Goal: Navigation & Orientation: Find specific page/section

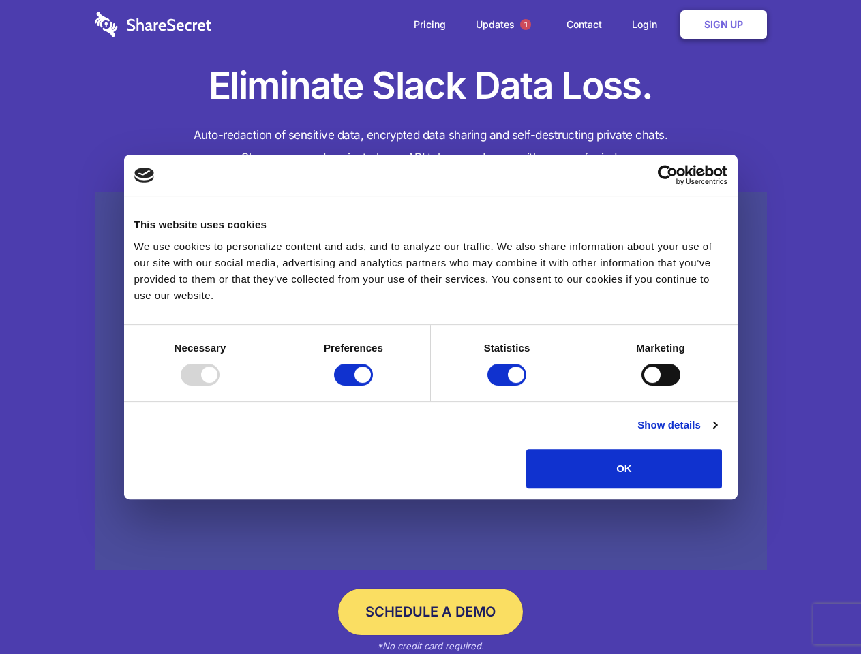
click at [219, 386] on div at bounding box center [200, 375] width 39 height 22
click at [373, 386] on input "Preferences" at bounding box center [353, 375] width 39 height 22
checkbox input "false"
click at [508, 386] on input "Statistics" at bounding box center [506, 375] width 39 height 22
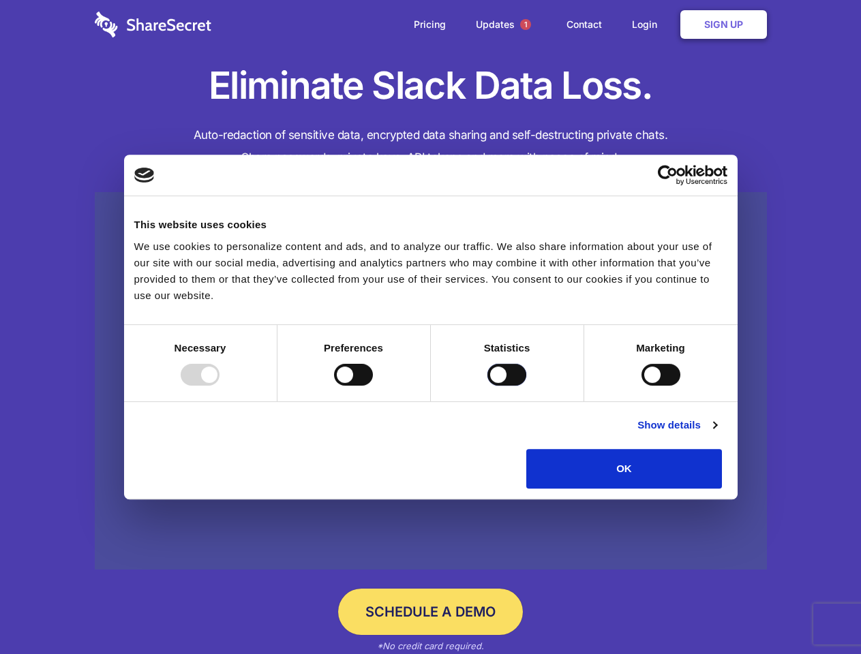
checkbox input "false"
click at [641, 386] on input "Marketing" at bounding box center [660, 375] width 39 height 22
checkbox input "true"
click at [716, 433] on link "Show details" at bounding box center [676, 425] width 79 height 16
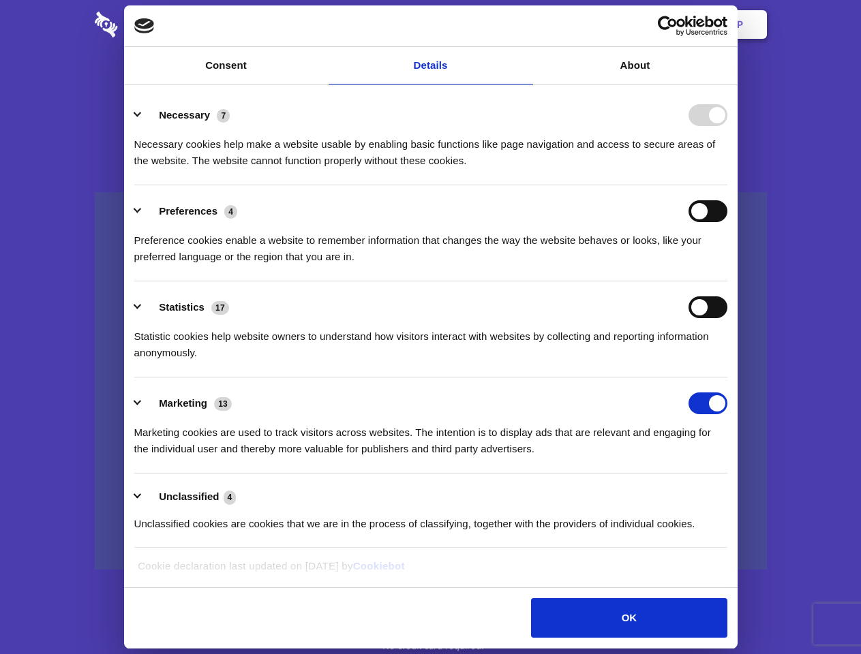
click at [727, 185] on li "Necessary 7 Necessary cookies help make a website usable by enabling basic func…" at bounding box center [430, 137] width 593 height 96
click at [525, 25] on span "1" at bounding box center [525, 24] width 11 height 11
